Goal: Use online tool/utility: Utilize a website feature to perform a specific function

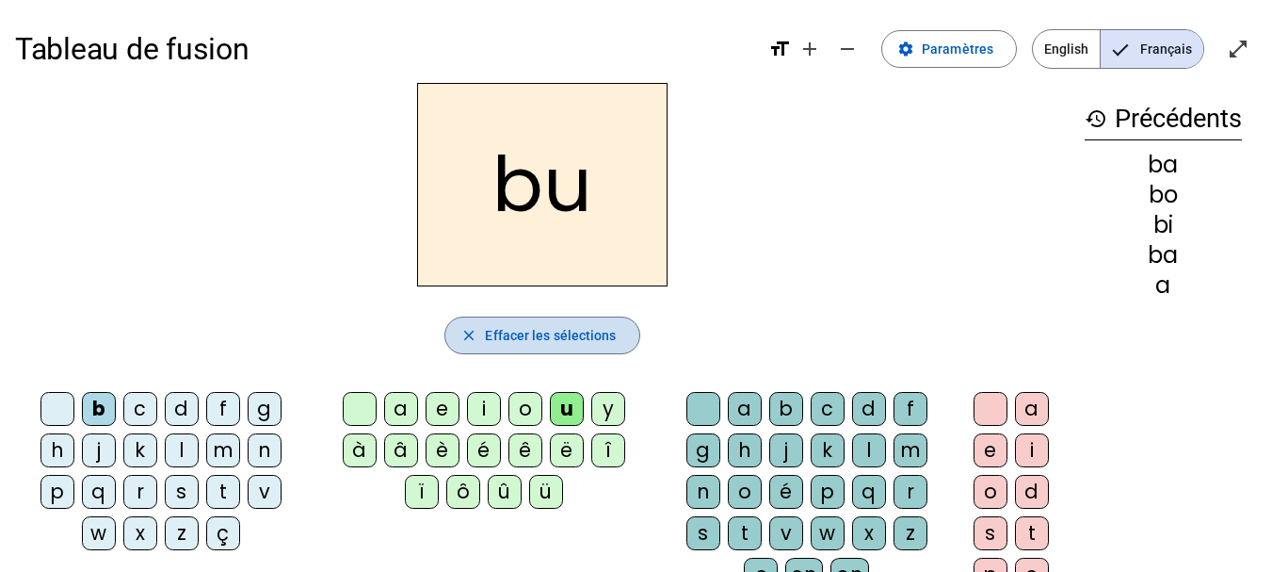
click at [563, 323] on span "button" at bounding box center [541, 335] width 193 height 45
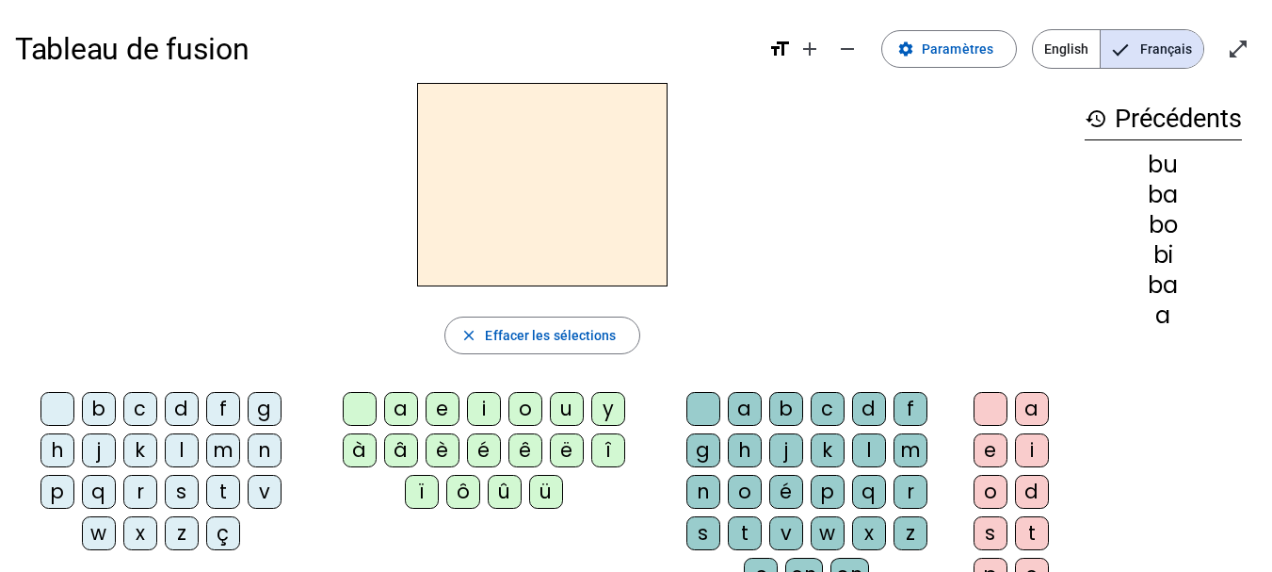
click at [834, 402] on div "c" at bounding box center [828, 409] width 34 height 34
click at [522, 405] on div "o" at bounding box center [526, 409] width 34 height 34
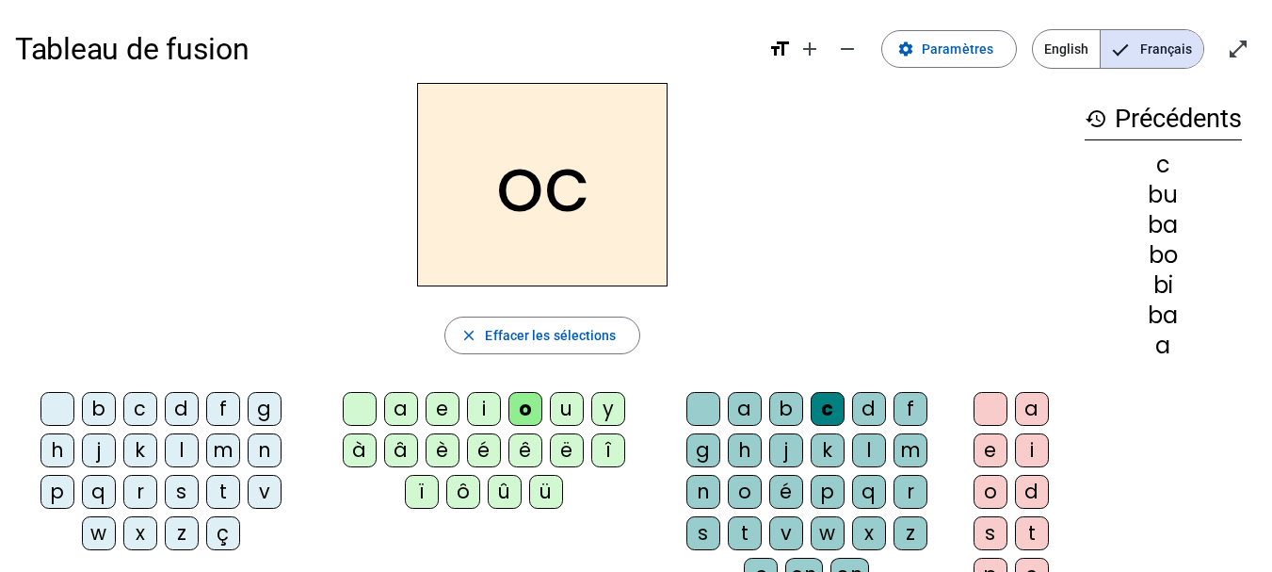
click at [183, 445] on div "l" at bounding box center [182, 450] width 34 height 34
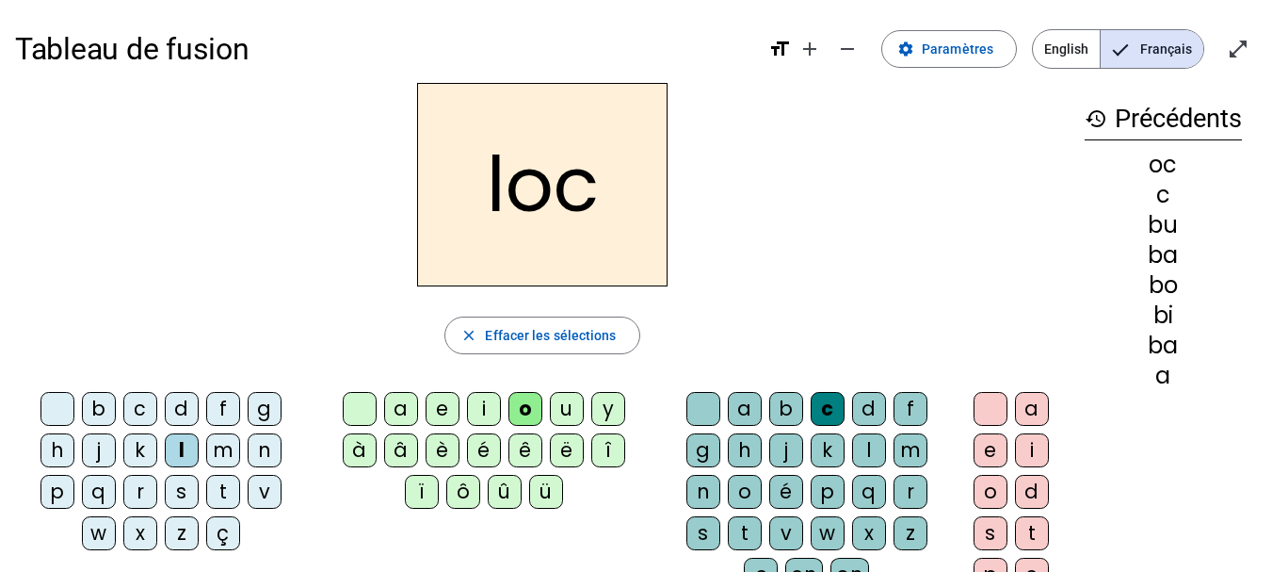
click at [413, 409] on div "a" at bounding box center [401, 409] width 34 height 34
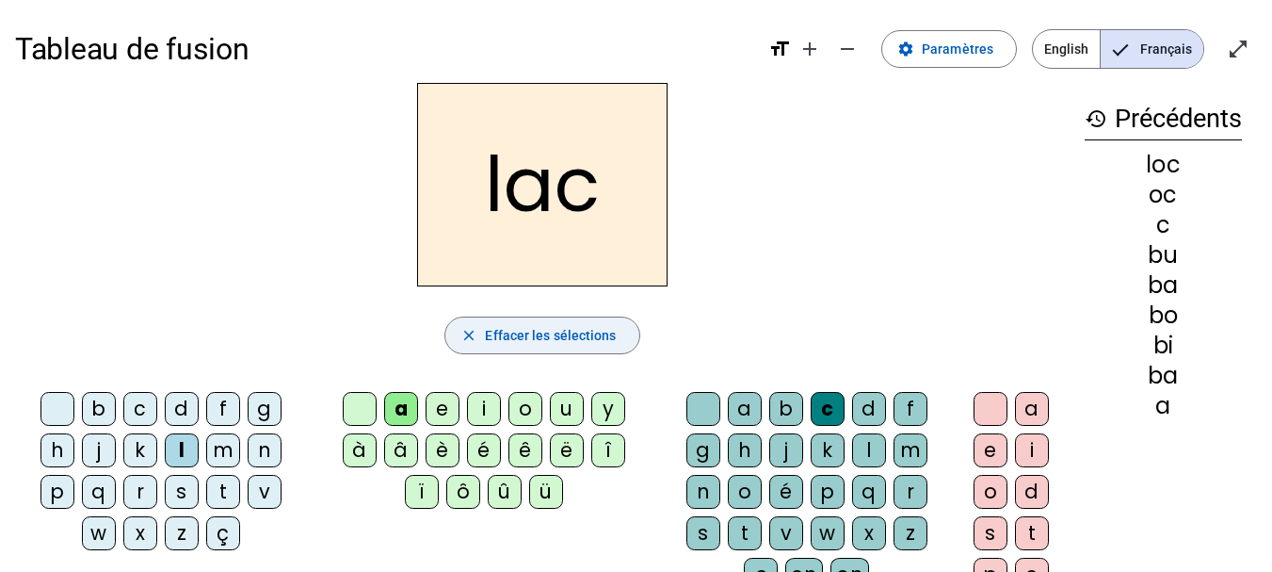
drag, startPoint x: 563, startPoint y: 325, endPoint x: 494, endPoint y: 338, distance: 70.0
click at [494, 338] on span "Effacer les sélections" at bounding box center [550, 335] width 131 height 23
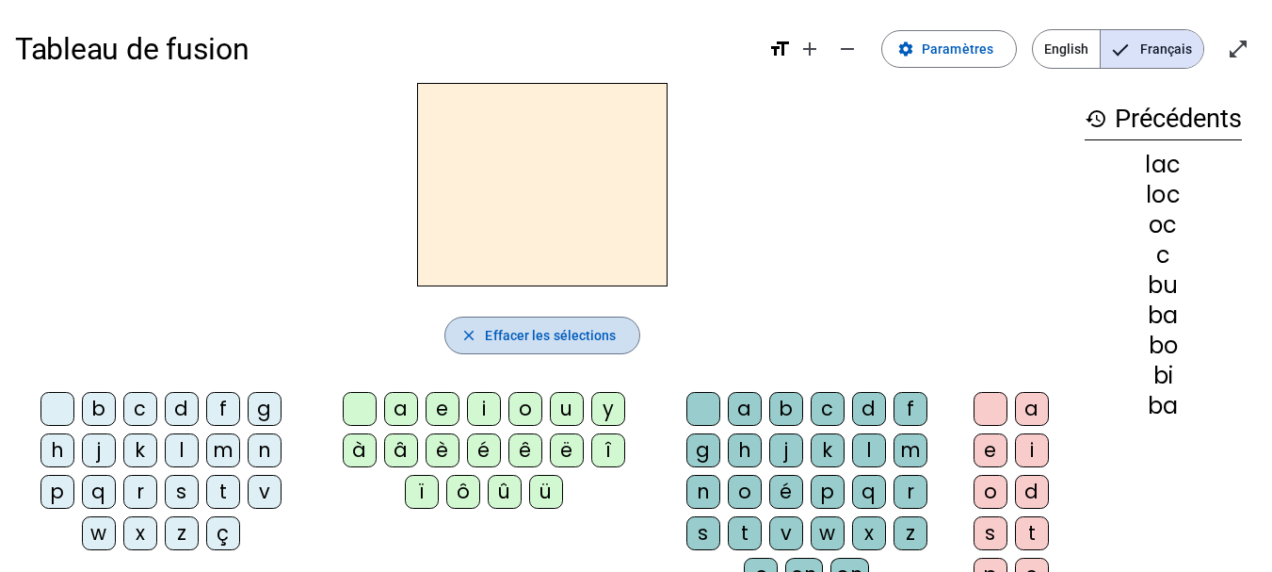
click at [494, 338] on span "Effacer les sélections" at bounding box center [550, 335] width 131 height 23
click at [446, 409] on div "e" at bounding box center [443, 409] width 34 height 34
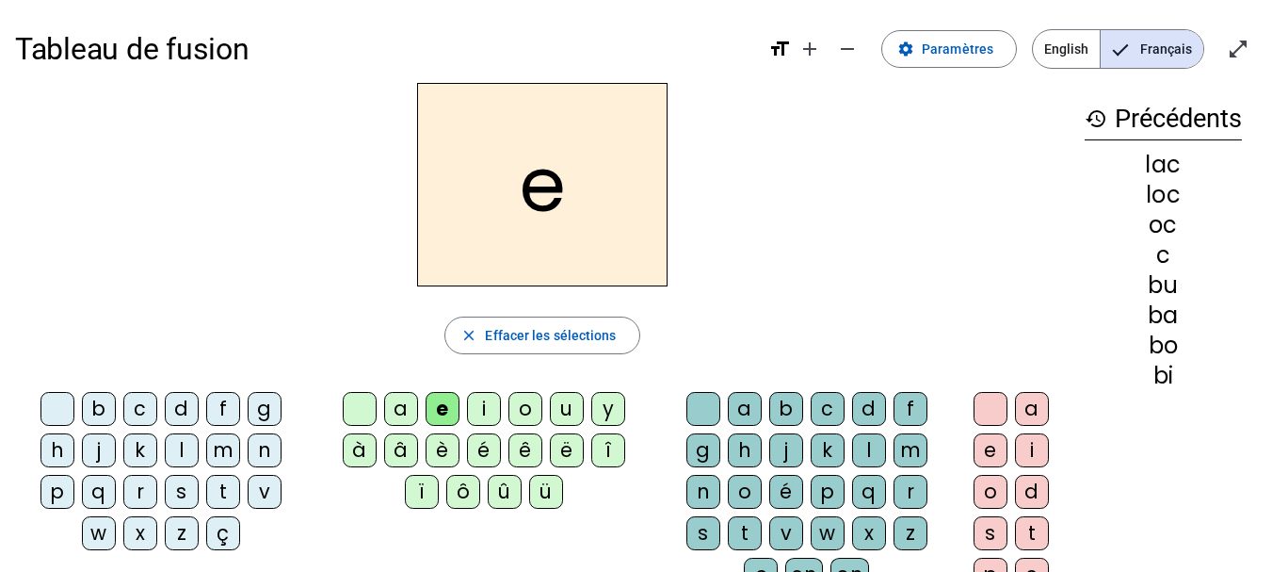
click at [112, 454] on div "j" at bounding box center [99, 450] width 34 height 34
click at [104, 412] on div "b" at bounding box center [99, 409] width 34 height 34
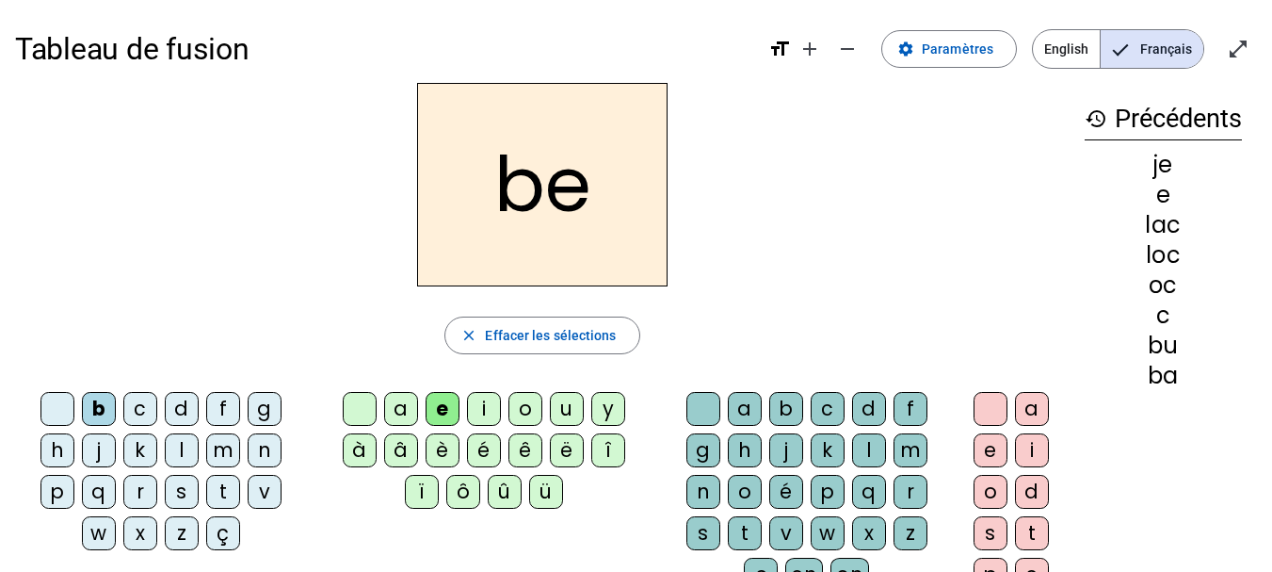
click at [187, 451] on div "l" at bounding box center [182, 450] width 34 height 34
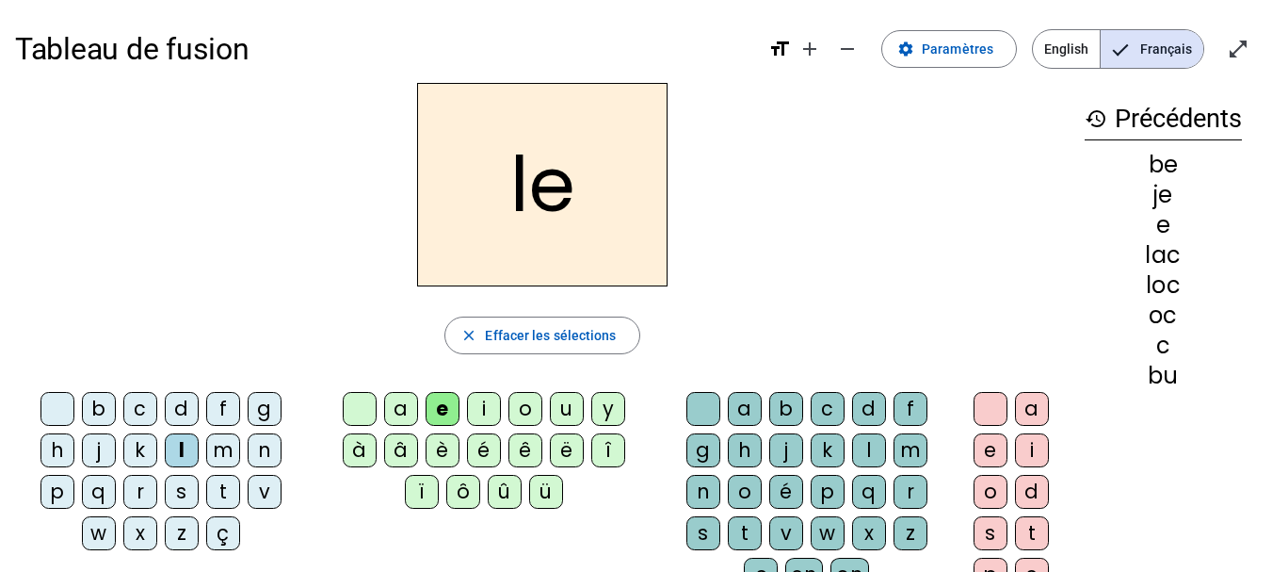
click at [227, 444] on div "m" at bounding box center [223, 450] width 34 height 34
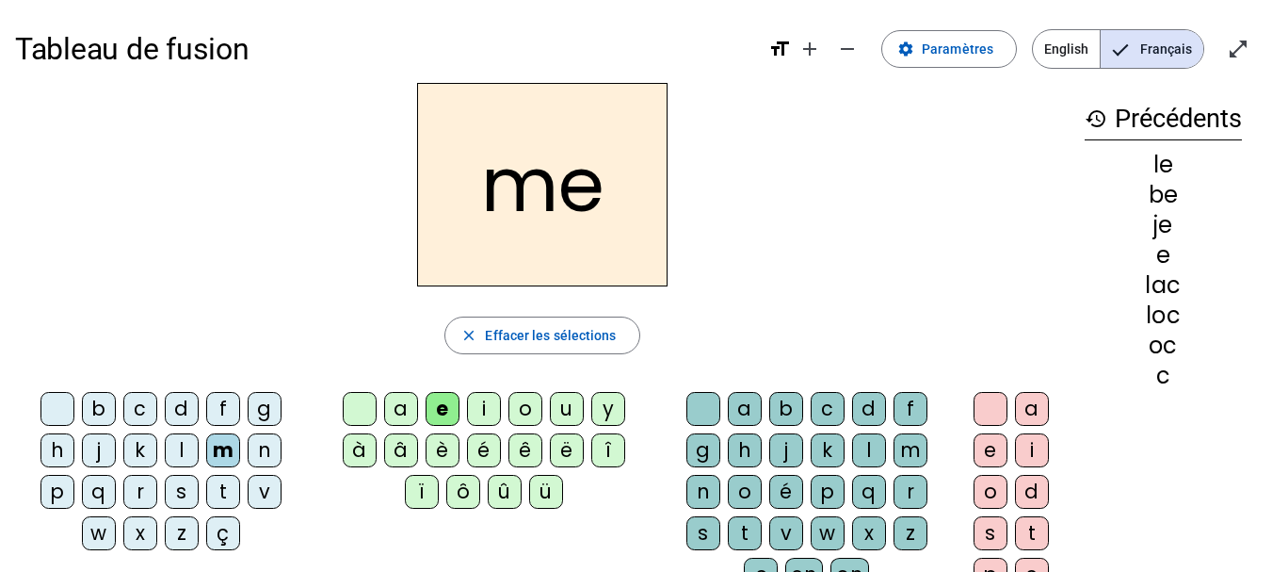
click at [222, 491] on div "t" at bounding box center [223, 492] width 34 height 34
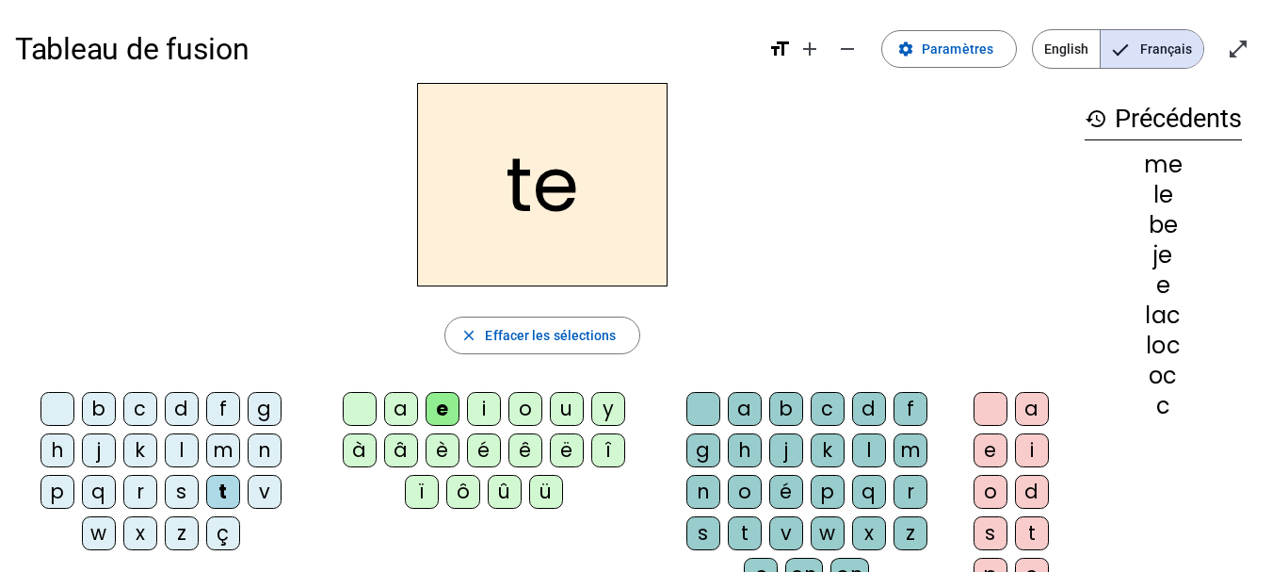
click at [272, 486] on div "v" at bounding box center [265, 492] width 34 height 34
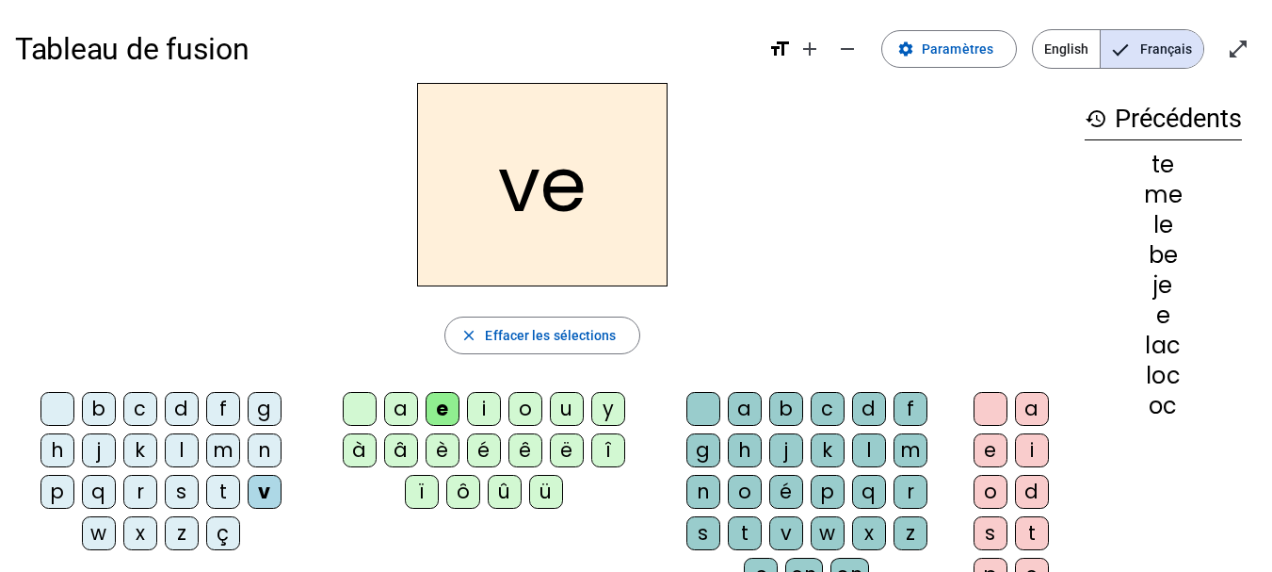
click at [229, 405] on div "f" at bounding box center [223, 409] width 34 height 34
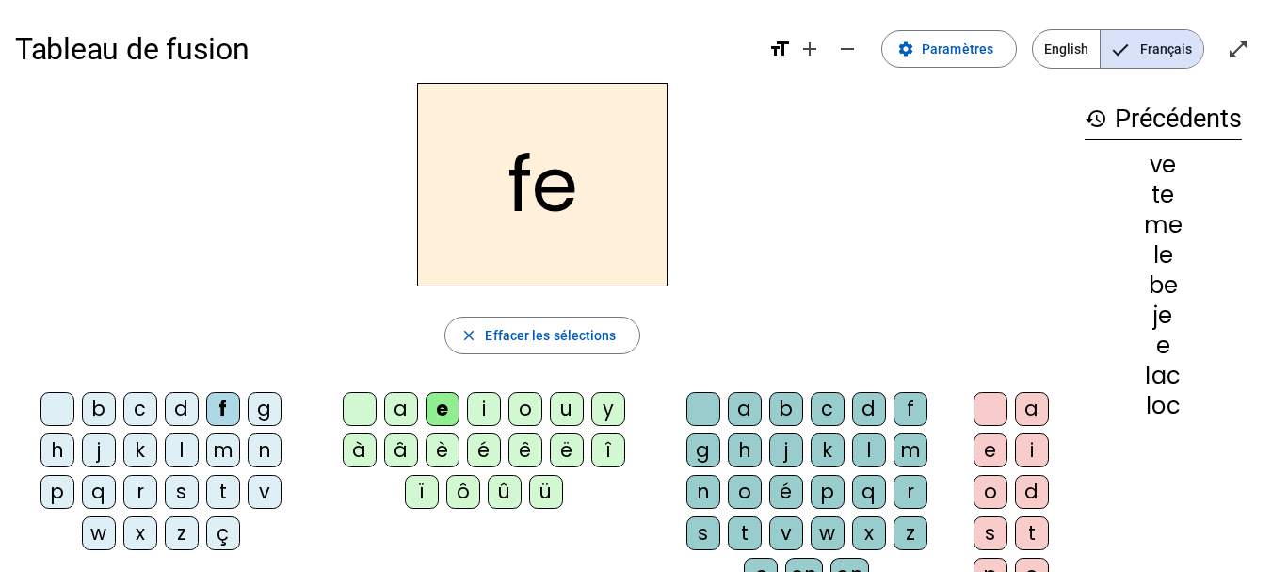
click at [98, 404] on div "b" at bounding box center [99, 409] width 34 height 34
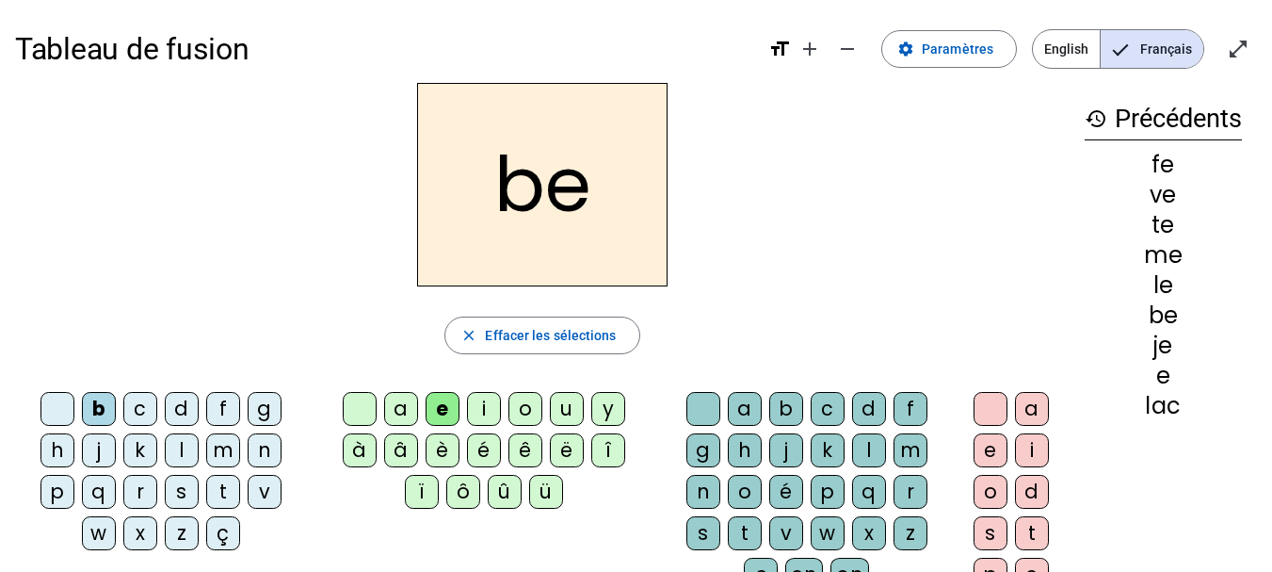
click at [398, 406] on div "a" at bounding box center [401, 409] width 34 height 34
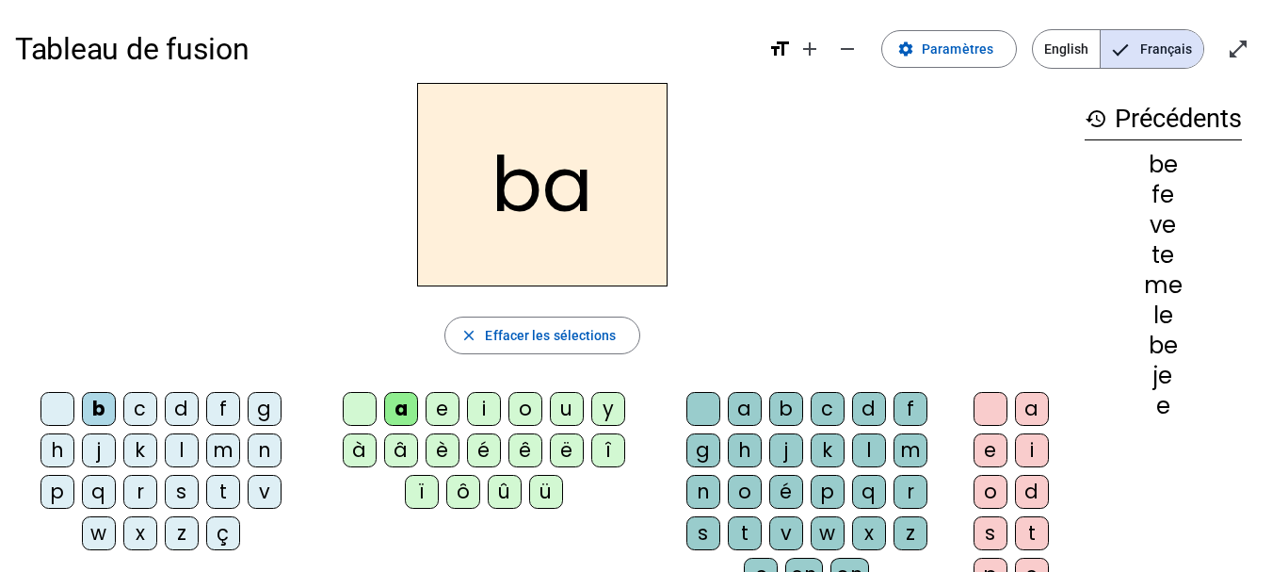
click at [444, 409] on div "e" at bounding box center [443, 409] width 34 height 34
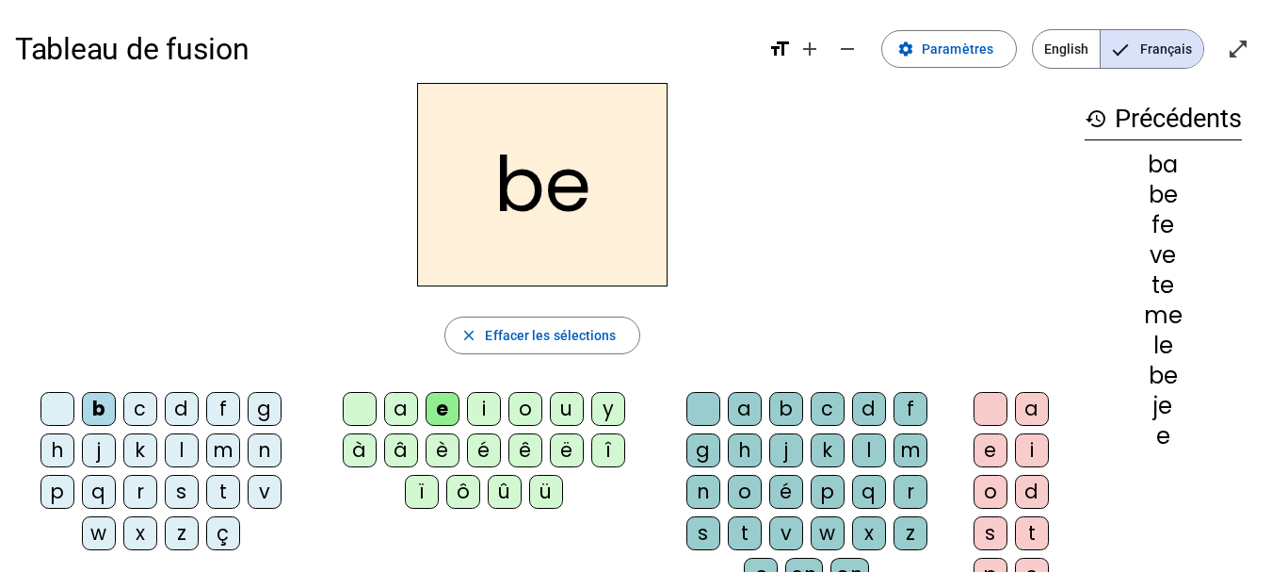
click at [527, 406] on div "o" at bounding box center [526, 409] width 34 height 34
click at [490, 403] on div "i" at bounding box center [484, 409] width 34 height 34
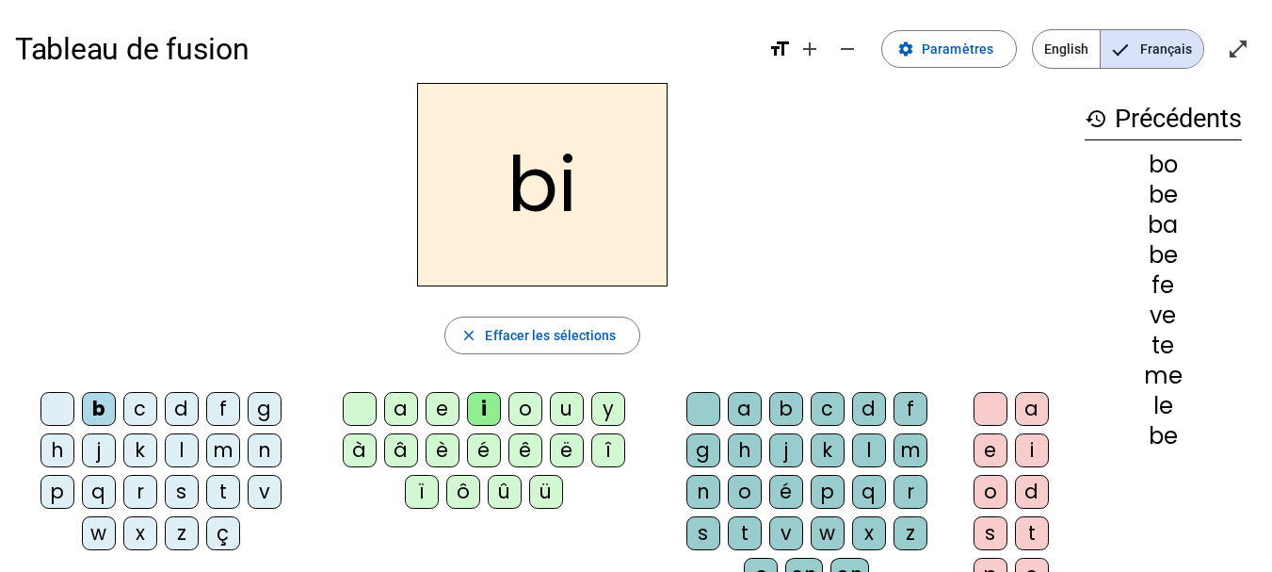
click at [563, 409] on div "u" at bounding box center [567, 409] width 34 height 34
